Goal: Task Accomplishment & Management: Manage account settings

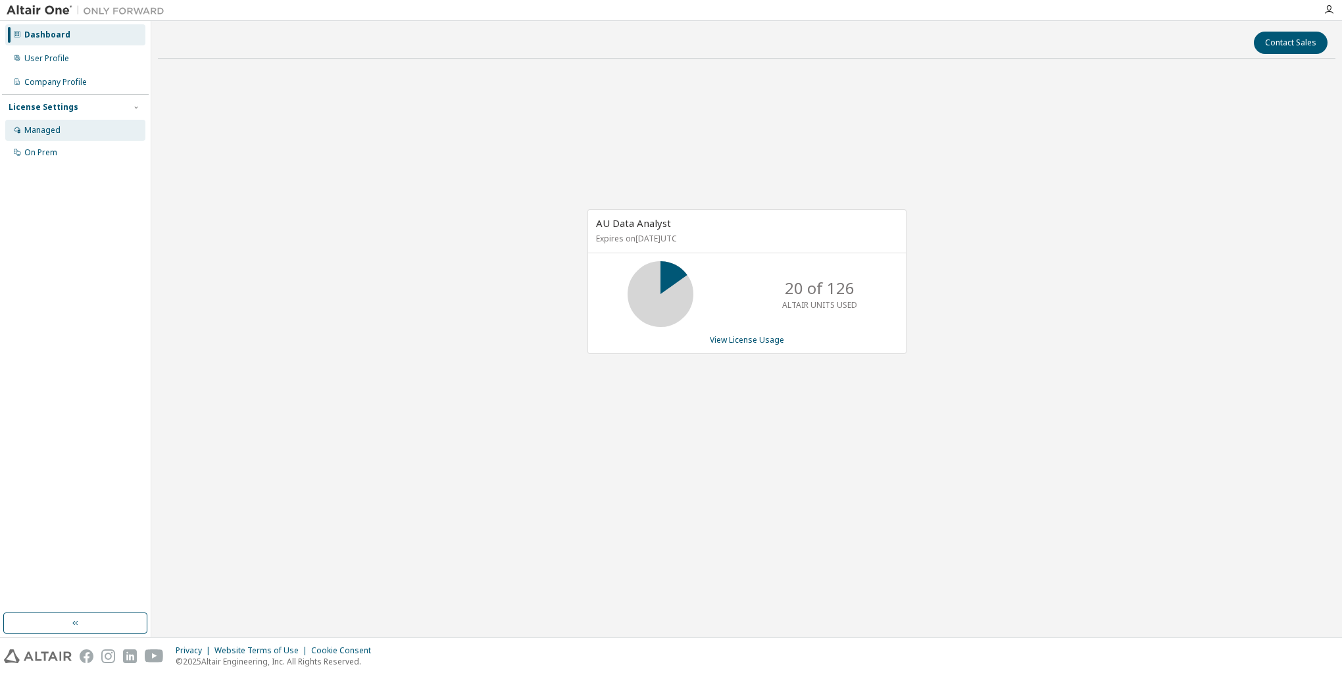
click at [62, 135] on div "Managed" at bounding box center [75, 130] width 140 height 21
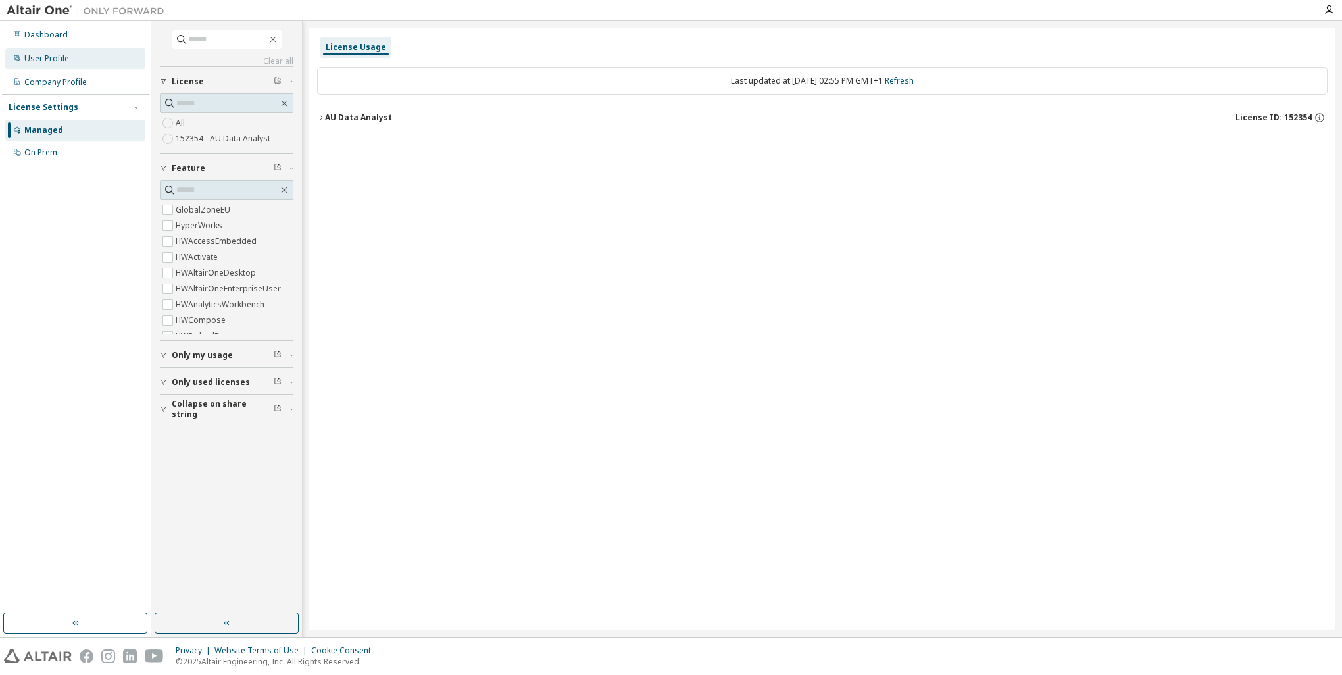
click at [54, 62] on div "User Profile" at bounding box center [46, 58] width 45 height 11
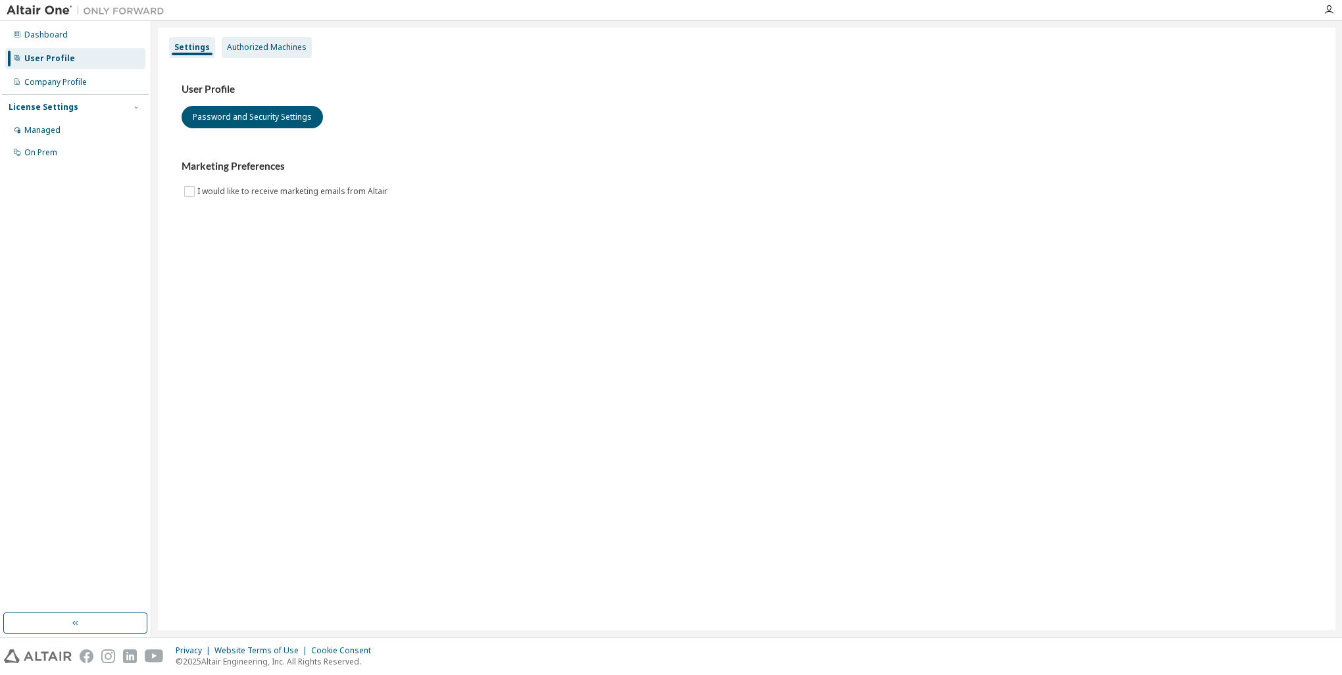
click at [256, 49] on div "Authorized Machines" at bounding box center [267, 47] width 80 height 11
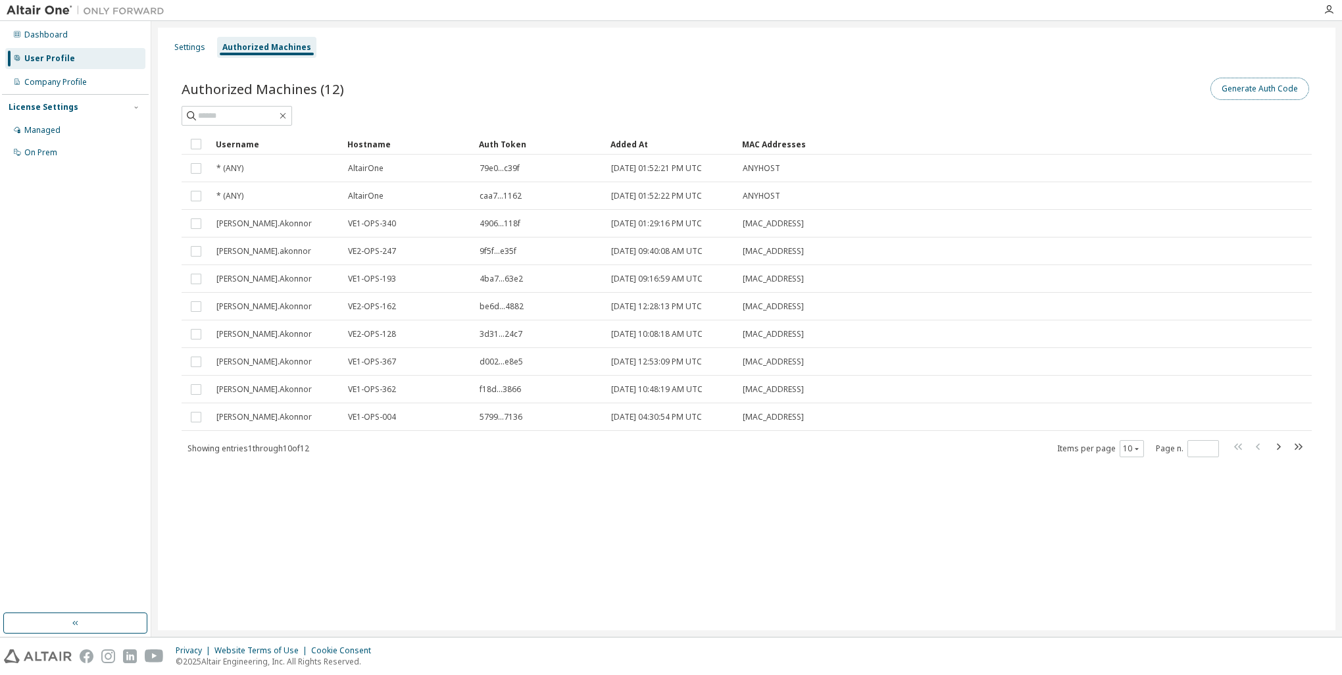
click at [1234, 96] on button "Generate Auth Code" at bounding box center [1259, 89] width 99 height 22
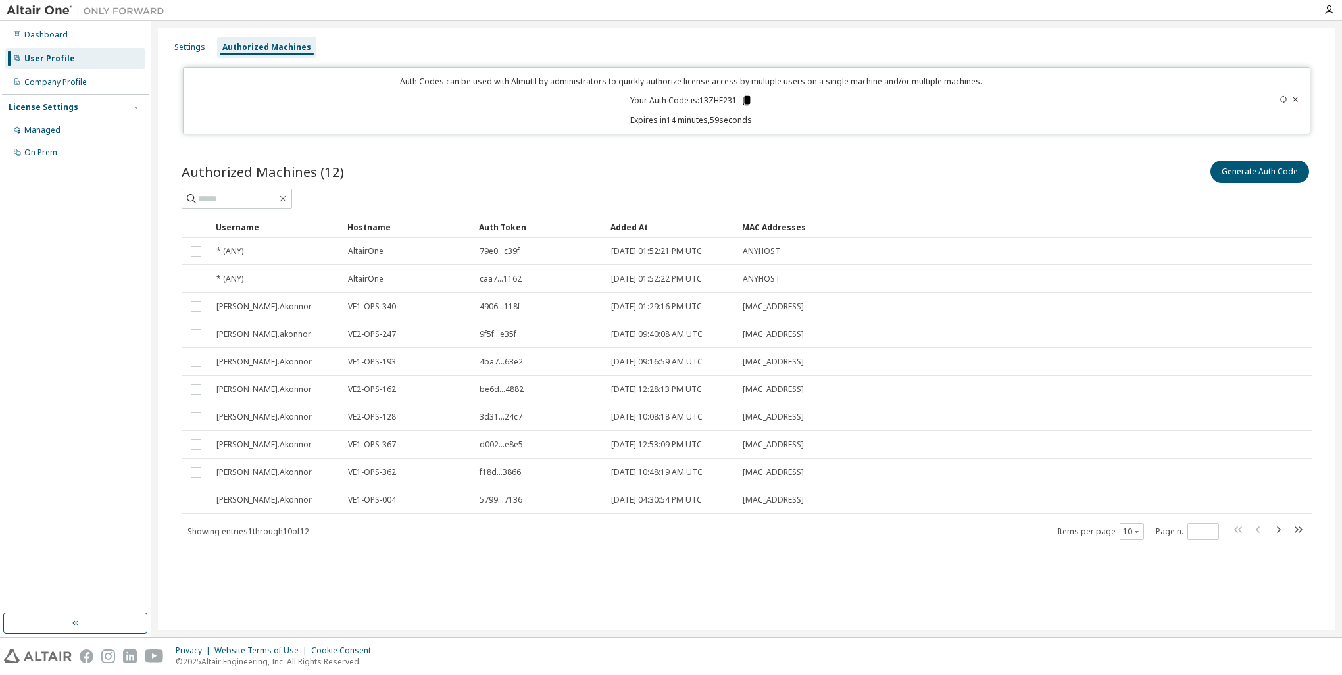
click at [743, 99] on icon at bounding box center [746, 101] width 12 height 12
